Goal: Task Accomplishment & Management: Manage account settings

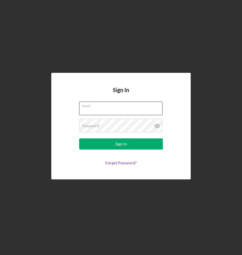
type input "[EMAIL_ADDRESS][DOMAIN_NAME]"
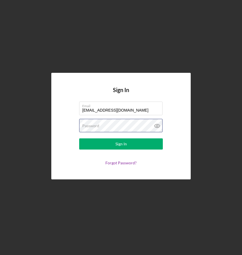
click at [121, 144] on button "Sign In" at bounding box center [121, 143] width 84 height 11
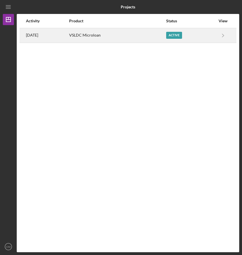
click at [148, 38] on div "VSLDC Microloan" at bounding box center [117, 35] width 97 height 14
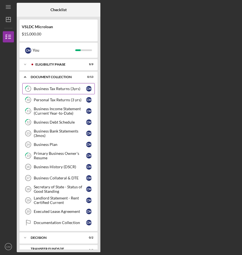
click at [69, 90] on div "Business Tax Returns (3yrs)" at bounding box center [60, 88] width 52 height 4
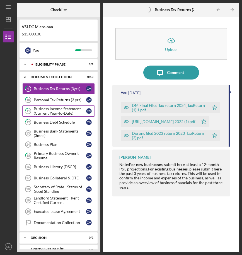
click at [68, 107] on div "Business Income Statement (Current Year-to-Date)" at bounding box center [60, 111] width 52 height 9
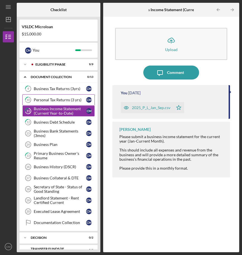
click at [69, 98] on div "Personal Tax Returns (3 yrs)" at bounding box center [60, 100] width 52 height 4
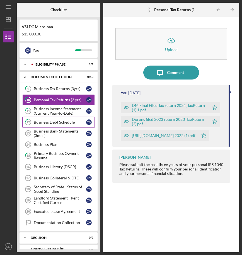
click at [60, 123] on div "Business Debt Schedule" at bounding box center [60, 122] width 52 height 4
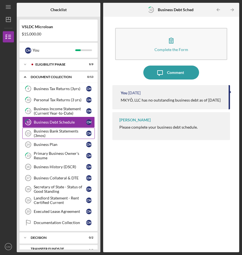
click at [57, 134] on div "Business Bank Statements (3mos)" at bounding box center [60, 133] width 52 height 9
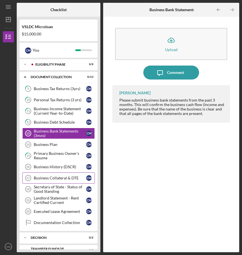
click at [65, 175] on link "Business Collateral & DTE 17 Business Collateral & DTE C M" at bounding box center [58, 177] width 73 height 11
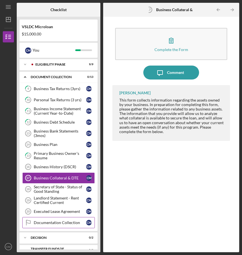
click at [79, 222] on div "Documentation Collection" at bounding box center [60, 222] width 52 height 4
